Goal: Task Accomplishment & Management: Use online tool/utility

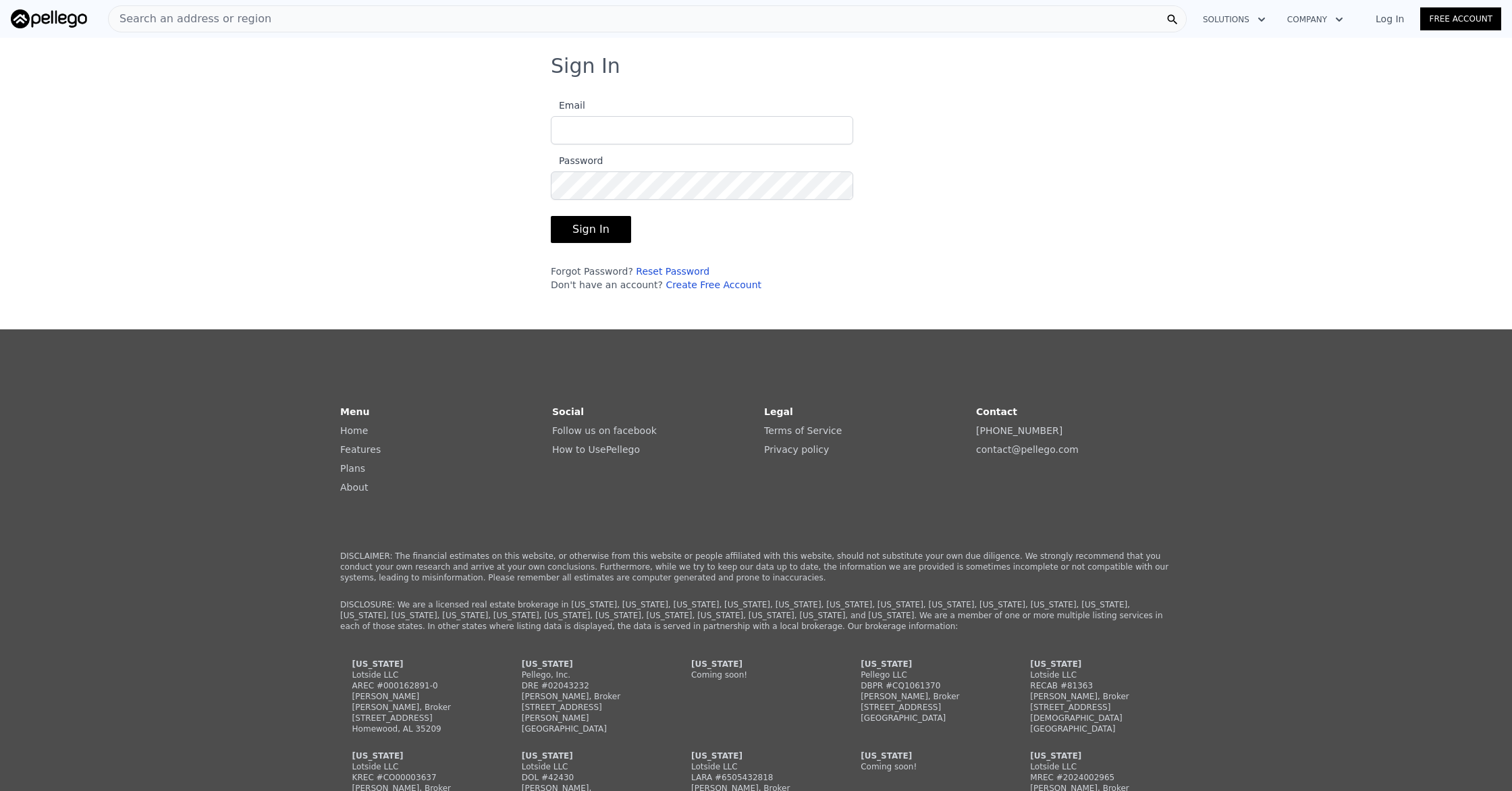
click at [1093, 138] on div "Sign In Email Password Sign In Forgot Password? Reset Password Don't have an ac…" at bounding box center [756, 178] width 1512 height 249
click at [729, 129] on input "Email" at bounding box center [702, 131] width 303 height 28
type input "[PERSON_NAME][EMAIL_ADDRESS][DOMAIN_NAME]"
click at [593, 236] on button "Sign In" at bounding box center [590, 230] width 81 height 27
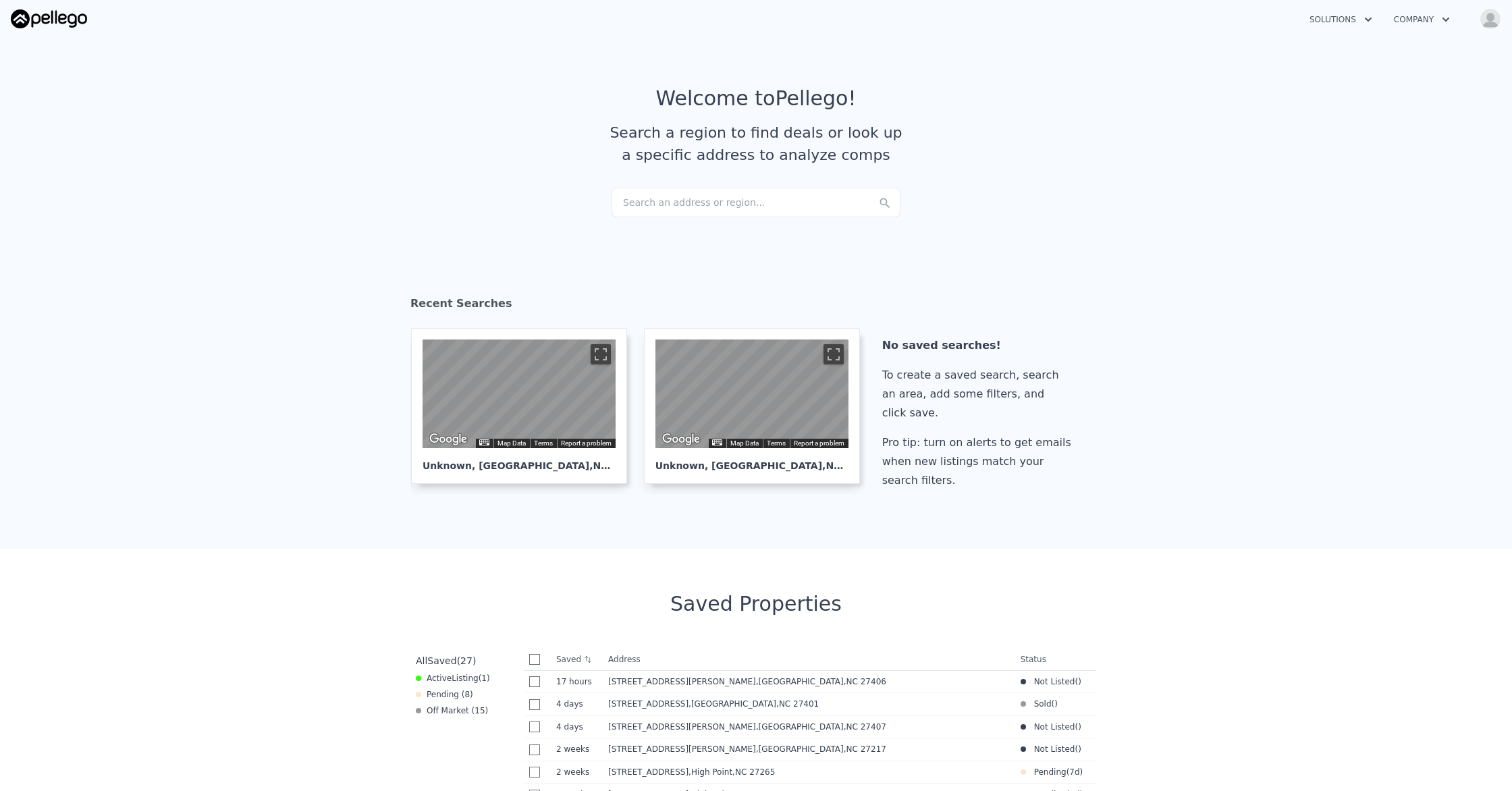
click at [648, 201] on div "Search an address or region..." at bounding box center [755, 203] width 289 height 30
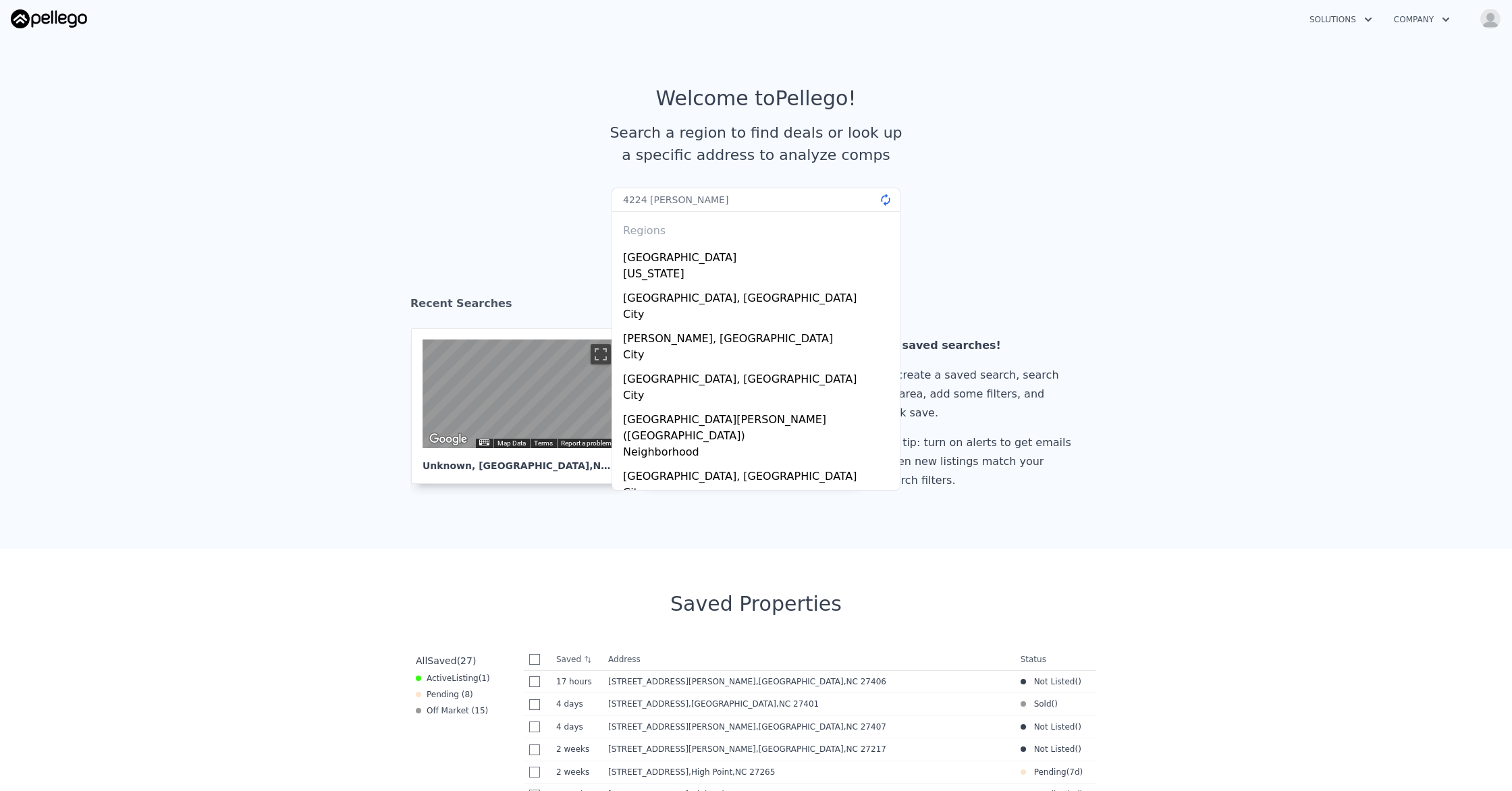
type input "4224 [PERSON_NAME]"
